Goal: Transaction & Acquisition: Download file/media

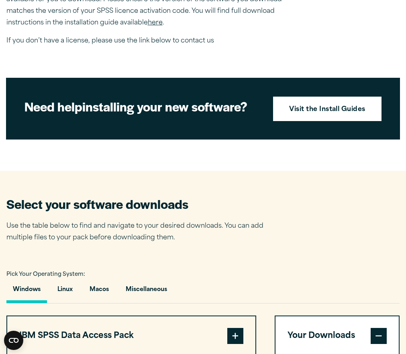
scroll to position [308, 0]
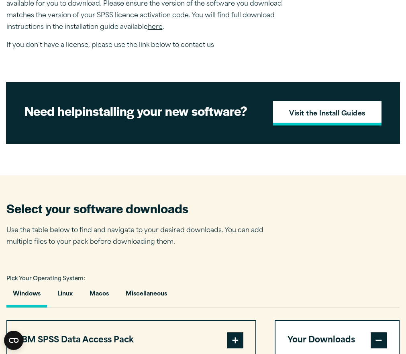
click at [339, 120] on strong "Visit the Install Guides" at bounding box center [327, 114] width 76 height 10
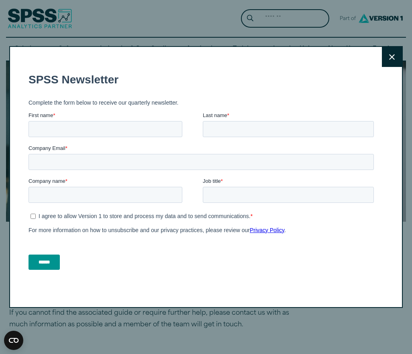
click at [396, 52] on button "Close" at bounding box center [392, 57] width 20 height 20
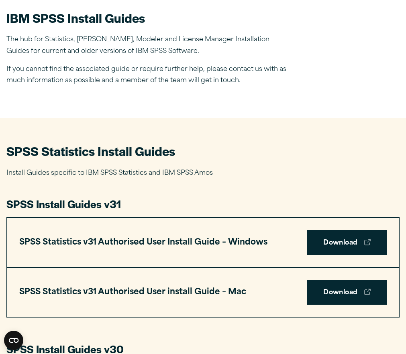
scroll to position [253, 0]
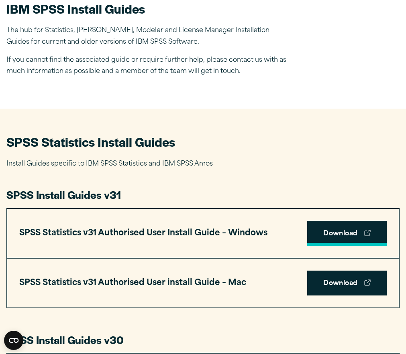
click at [323, 228] on link "Download" at bounding box center [346, 233] width 79 height 25
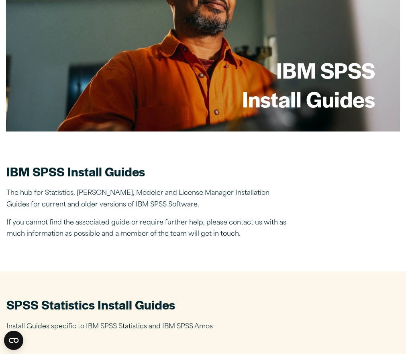
scroll to position [0, 0]
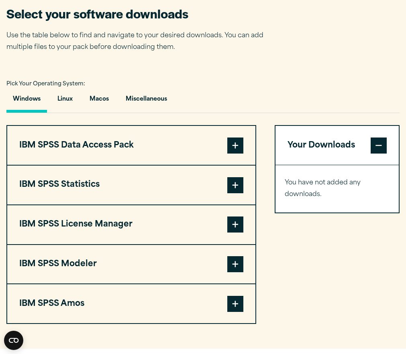
scroll to position [506, 0]
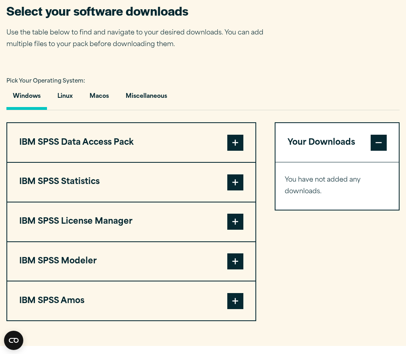
click at [371, 151] on span at bounding box center [378, 143] width 16 height 16
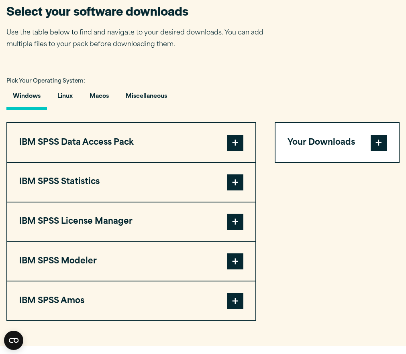
click at [371, 151] on span at bounding box center [378, 143] width 16 height 16
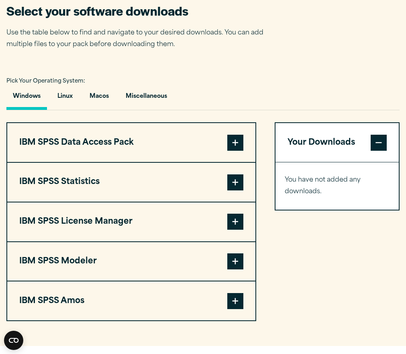
click at [238, 191] on span at bounding box center [235, 183] width 16 height 16
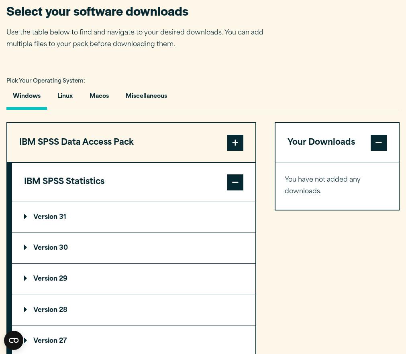
click at [112, 257] on summary "Version 30" at bounding box center [133, 248] width 243 height 30
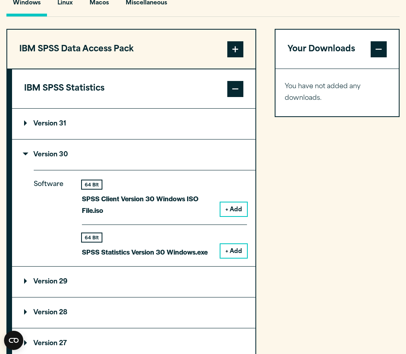
scroll to position [604, 0]
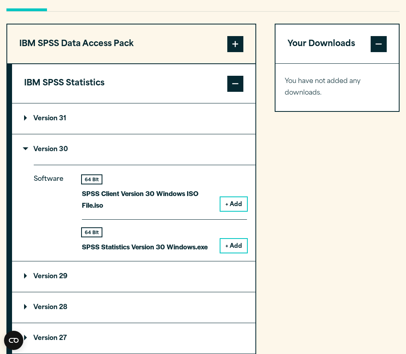
click at [60, 122] on p "Version 31" at bounding box center [45, 119] width 42 height 6
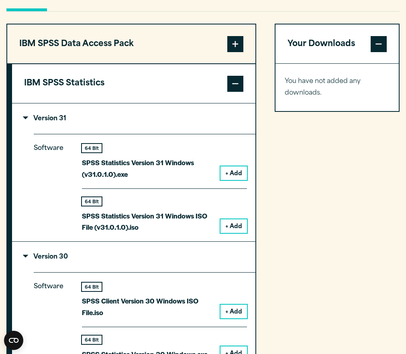
click at [230, 319] on button "+ Add" at bounding box center [233, 312] width 26 height 14
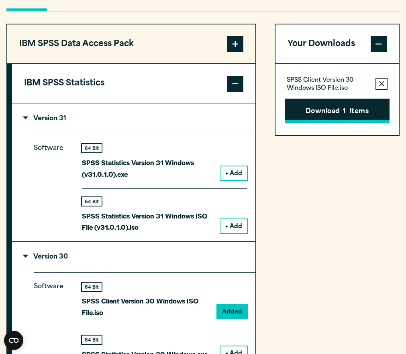
click at [343, 124] on button "Download 1 Items" at bounding box center [337, 111] width 105 height 25
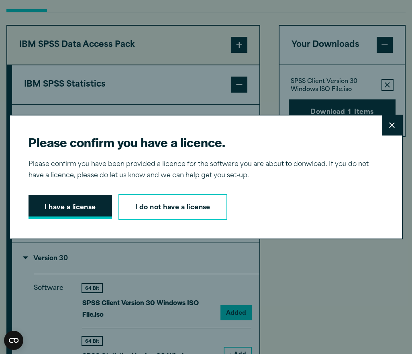
click at [98, 198] on button "I have a license" at bounding box center [69, 207] width 83 height 25
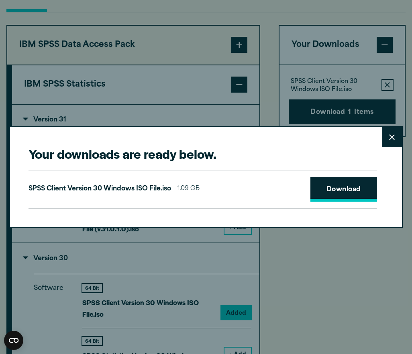
click at [319, 191] on link "Download" at bounding box center [343, 189] width 67 height 25
click at [134, 46] on div "Your downloads are ready below. Close SPSS Client Version 30 Windows ISO File.i…" at bounding box center [206, 177] width 412 height 354
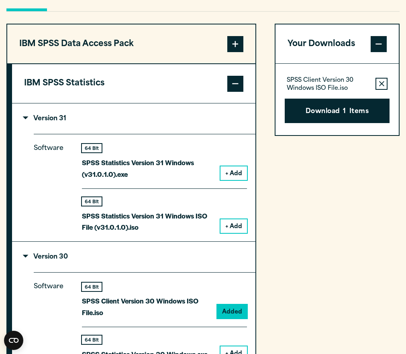
click at [165, 35] on div "Pick Your Operating System: Windows Linux Macos Miscellaneous IBM SPSS Data Acc…" at bounding box center [202, 295] width 393 height 636
click at [166, 102] on button "IBM SPSS Statistics" at bounding box center [133, 83] width 243 height 39
